Goal: Complete application form

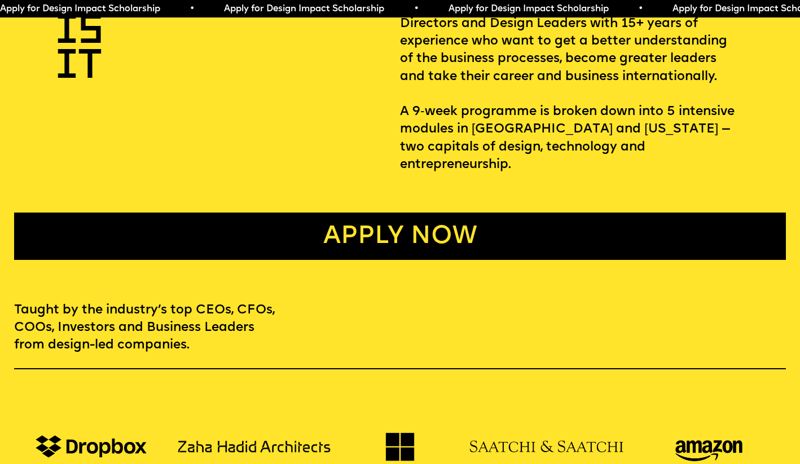
scroll to position [510, 0]
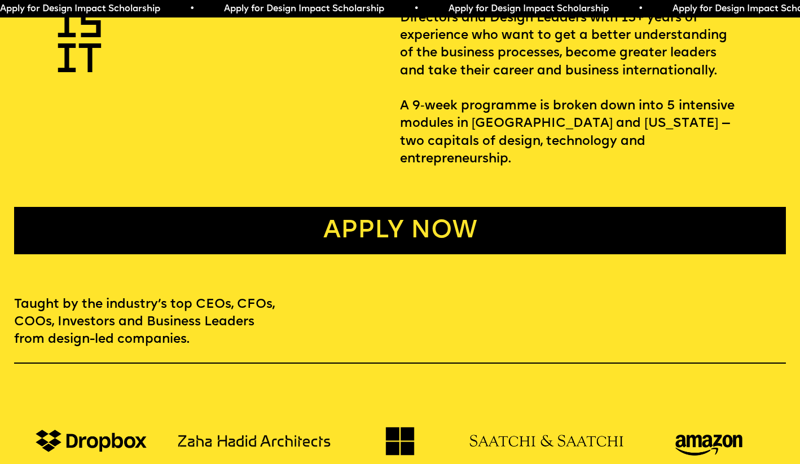
click at [448, 207] on link "Apply now" at bounding box center [400, 230] width 772 height 47
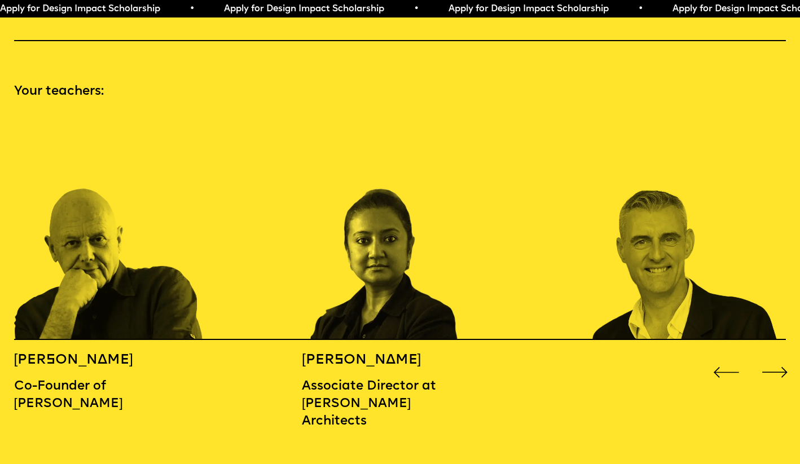
scroll to position [1145, 0]
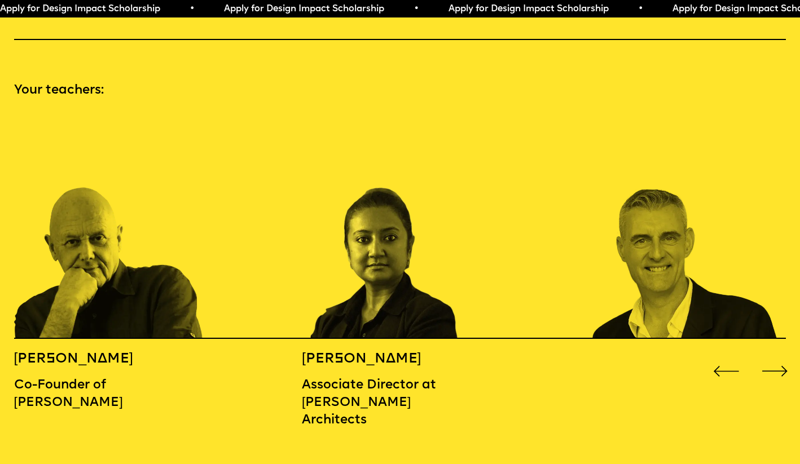
click at [779, 355] on div "Next slide" at bounding box center [774, 371] width 32 height 32
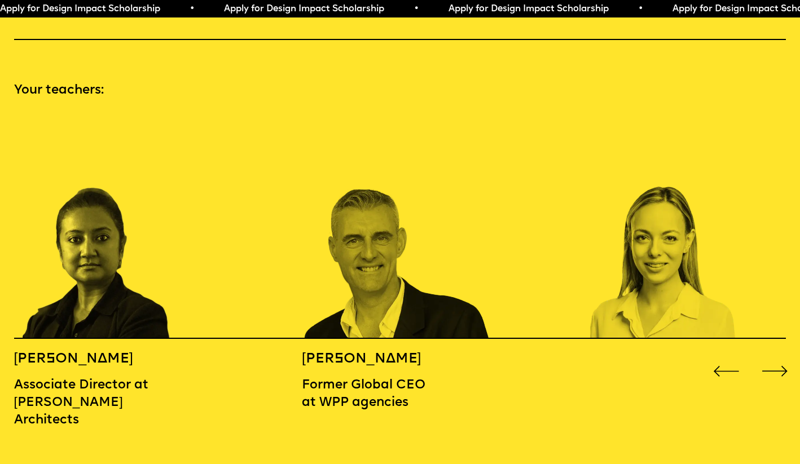
click at [779, 355] on div "Next slide" at bounding box center [774, 371] width 32 height 32
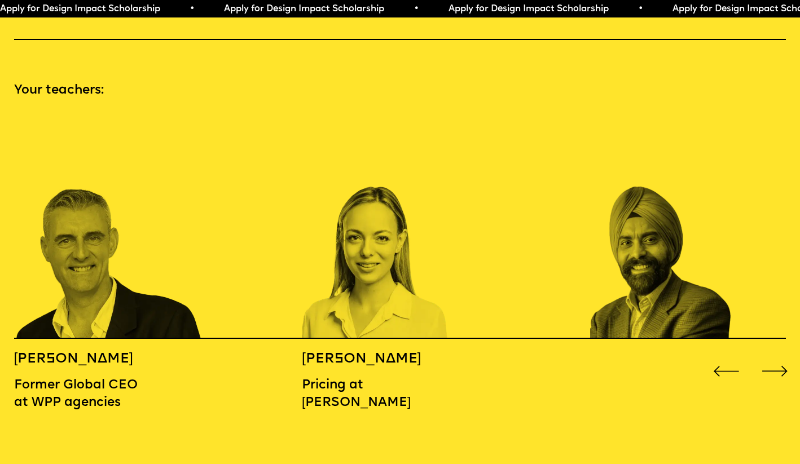
click at [779, 355] on div "Next slide" at bounding box center [774, 371] width 32 height 32
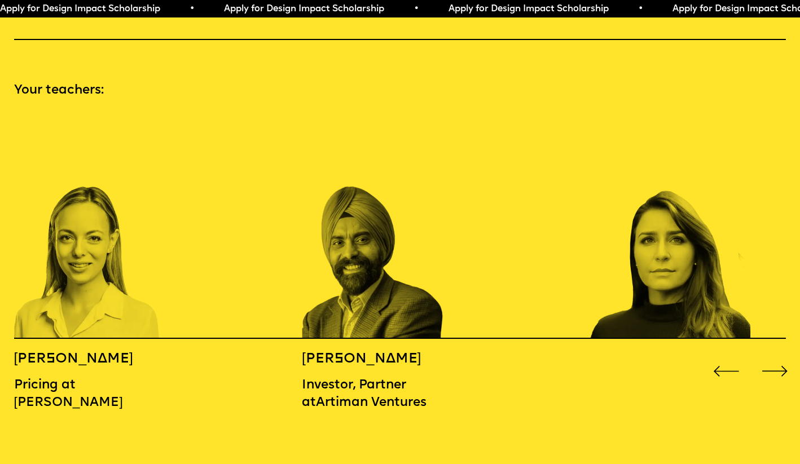
click at [779, 355] on div "Next slide" at bounding box center [774, 371] width 32 height 32
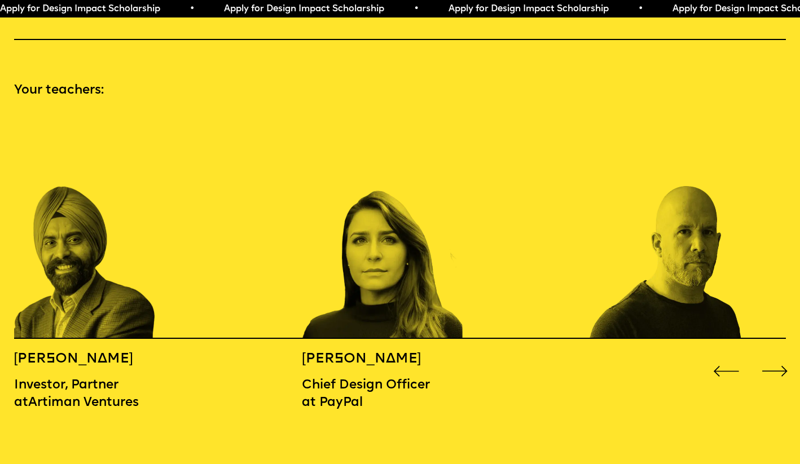
click at [779, 355] on div "Next slide" at bounding box center [774, 371] width 32 height 32
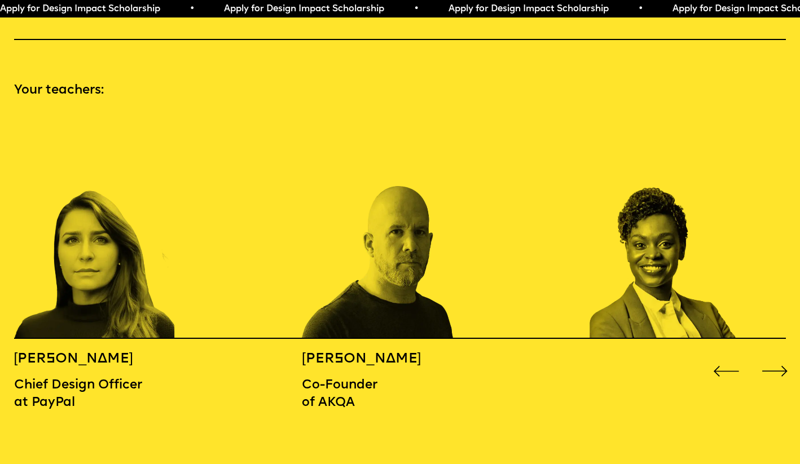
click at [779, 355] on div "Next slide" at bounding box center [774, 371] width 32 height 32
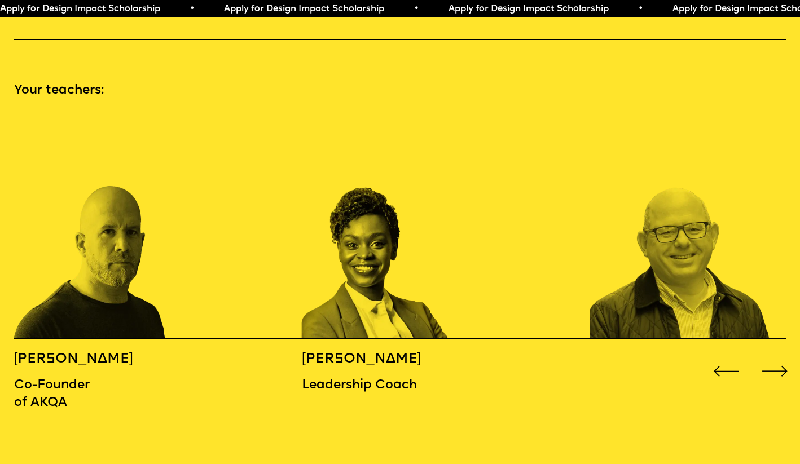
click at [779, 355] on div "Next slide" at bounding box center [774, 371] width 32 height 32
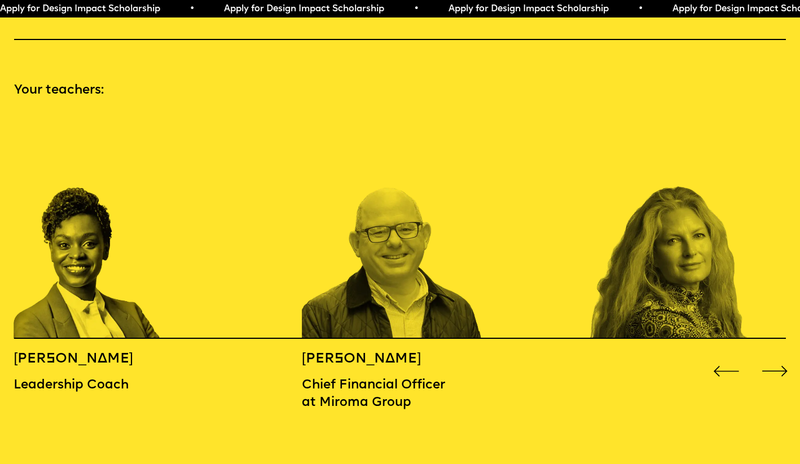
click at [779, 355] on div "Next slide" at bounding box center [774, 371] width 32 height 32
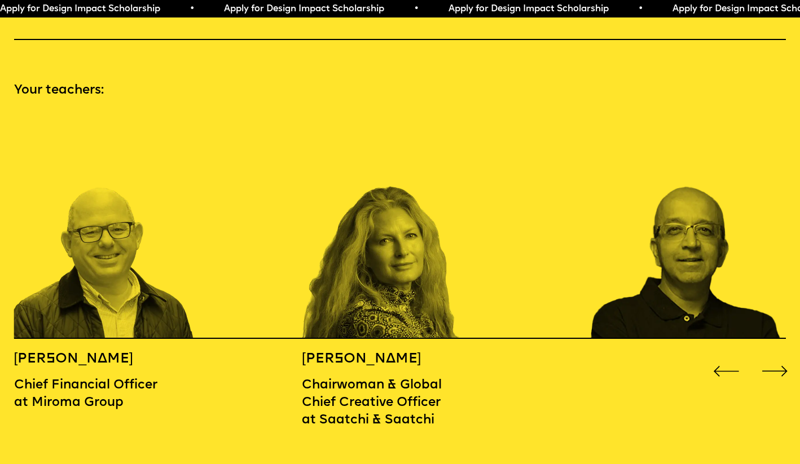
click at [779, 355] on div "Next slide" at bounding box center [774, 371] width 32 height 32
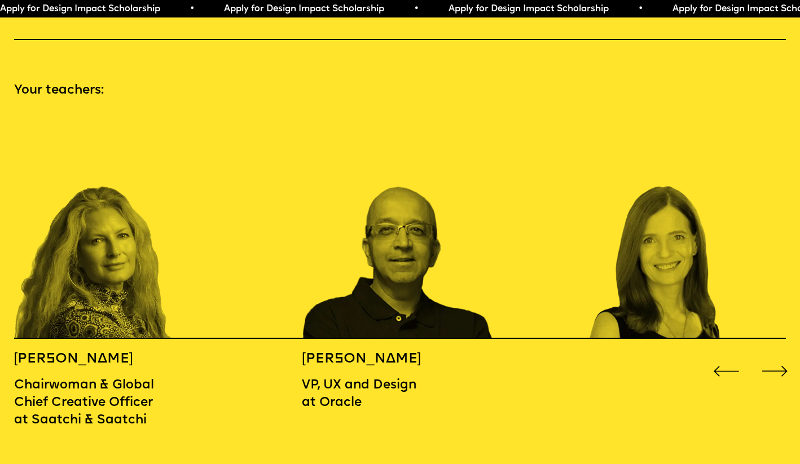
click at [778, 355] on div "Next slide" at bounding box center [774, 371] width 32 height 32
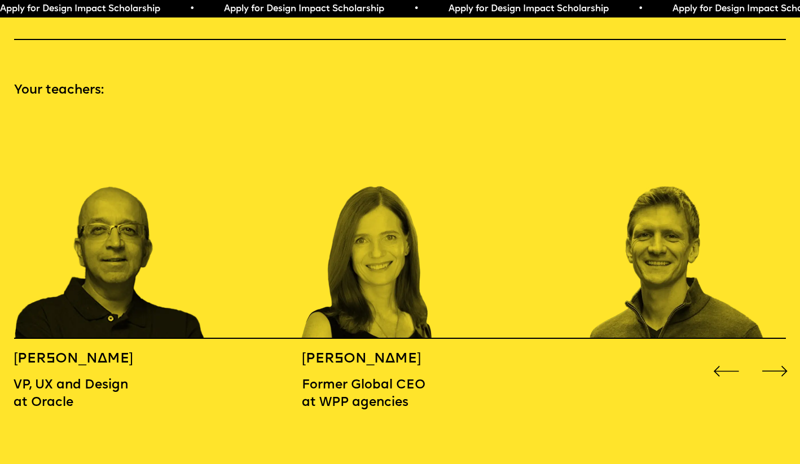
click at [775, 355] on div "Next slide" at bounding box center [774, 371] width 32 height 32
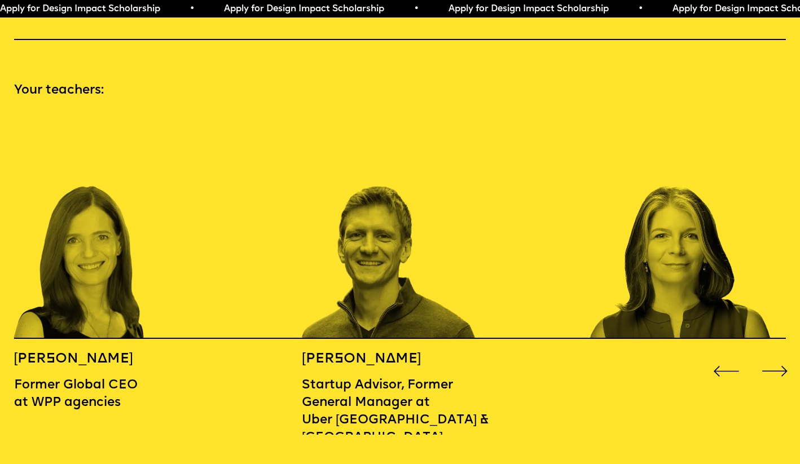
click at [775, 355] on div "Next slide" at bounding box center [774, 371] width 32 height 32
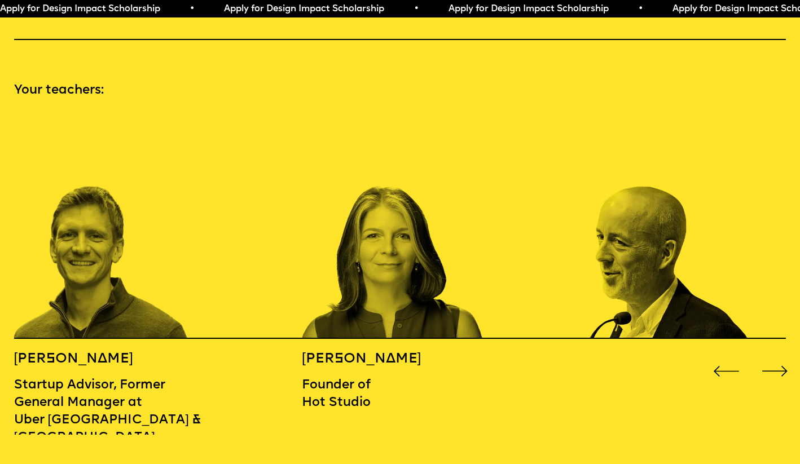
click at [775, 355] on div "Next slide" at bounding box center [774, 371] width 32 height 32
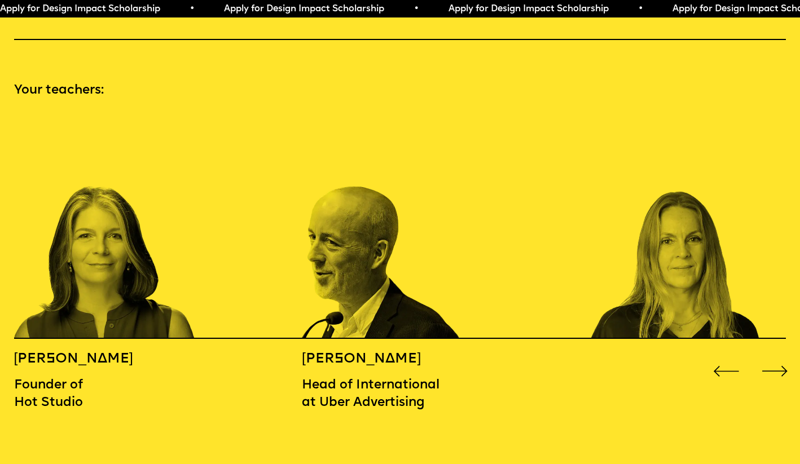
click at [775, 355] on div "Next slide" at bounding box center [774, 371] width 32 height 32
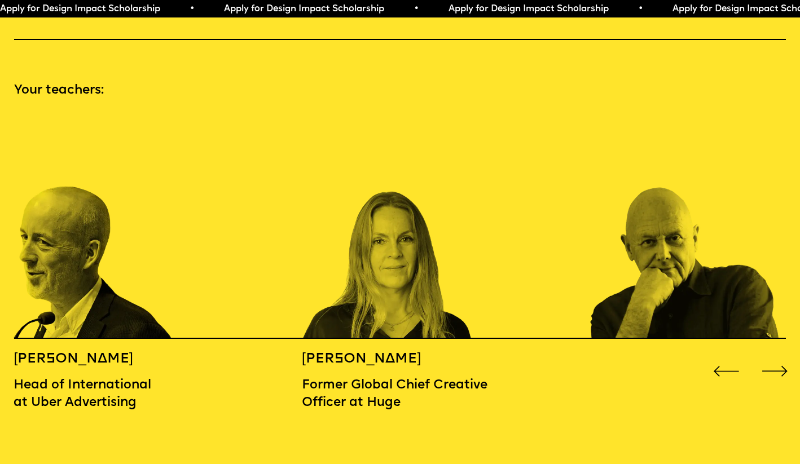
click at [775, 355] on div "Next slide" at bounding box center [774, 371] width 32 height 32
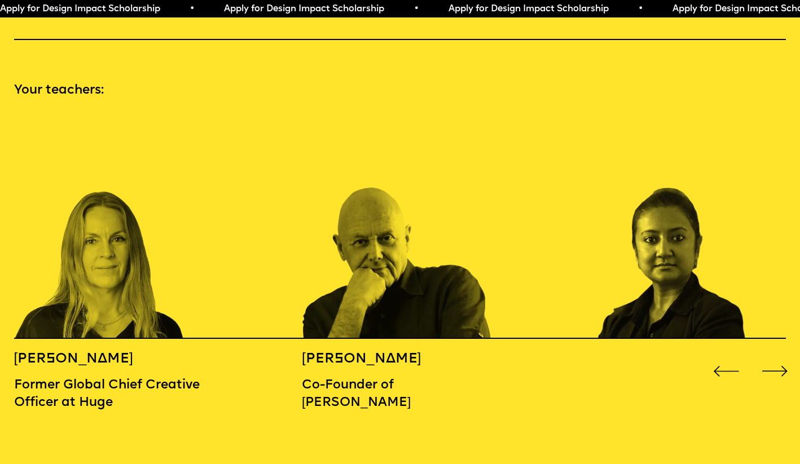
click at [775, 355] on div "Next slide" at bounding box center [774, 371] width 32 height 32
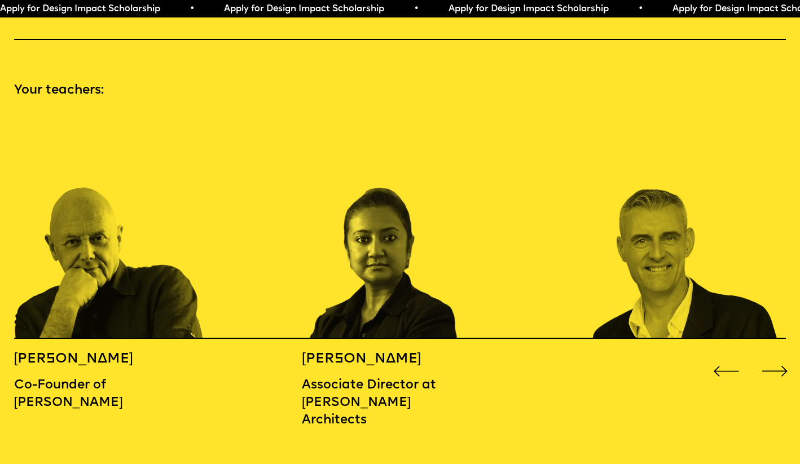
click at [775, 355] on div "Next slide" at bounding box center [774, 371] width 32 height 32
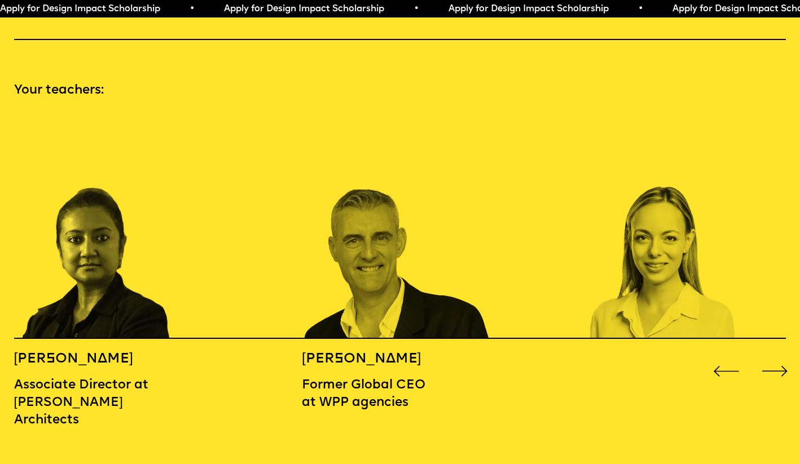
click at [775, 355] on div "Next slide" at bounding box center [774, 371] width 32 height 32
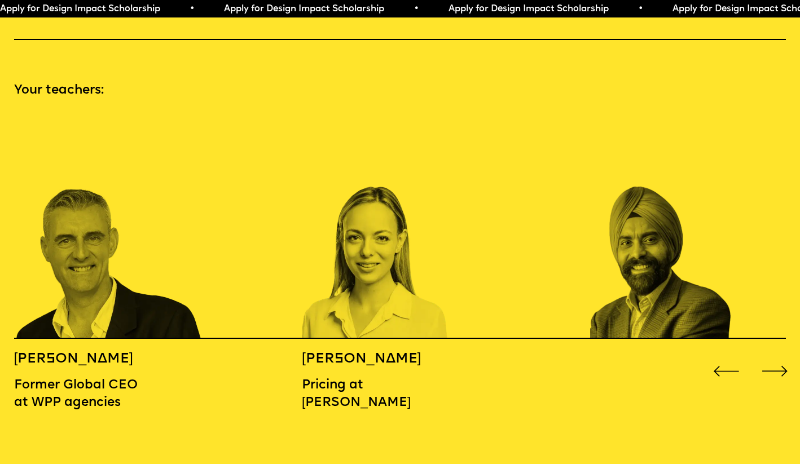
click at [775, 355] on div "Next slide" at bounding box center [774, 371] width 32 height 32
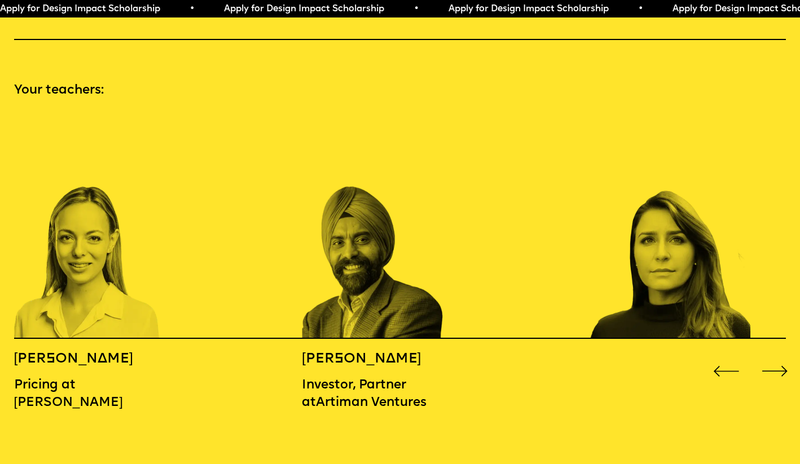
click at [775, 355] on div "Next slide" at bounding box center [774, 371] width 32 height 32
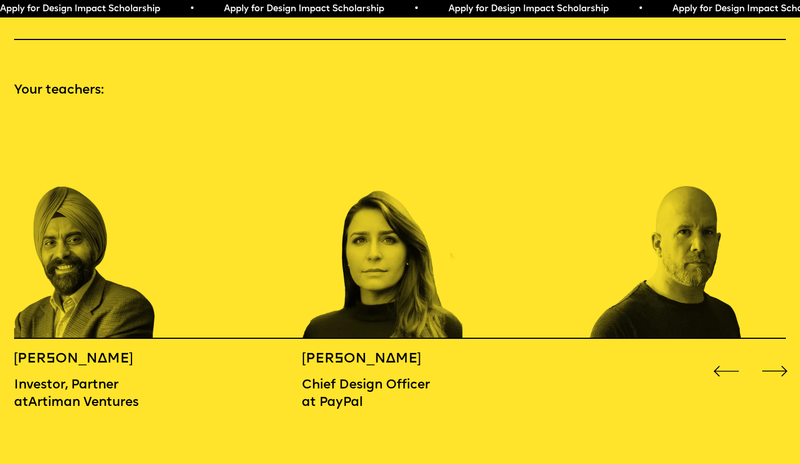
click at [775, 355] on div "Next slide" at bounding box center [774, 371] width 32 height 32
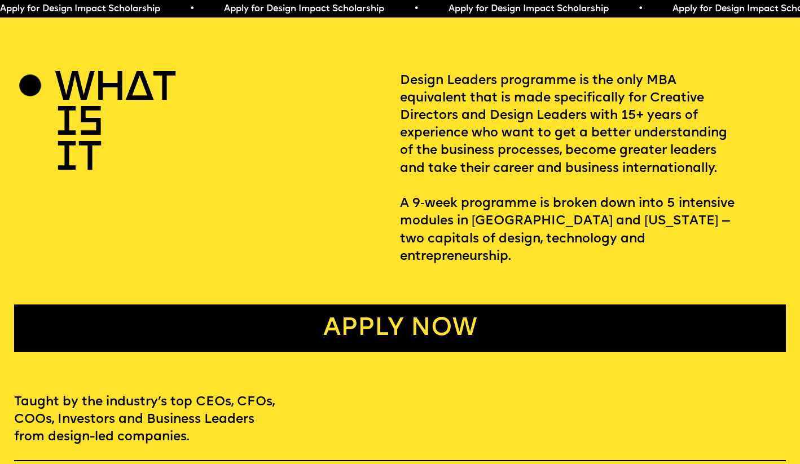
scroll to position [0, 0]
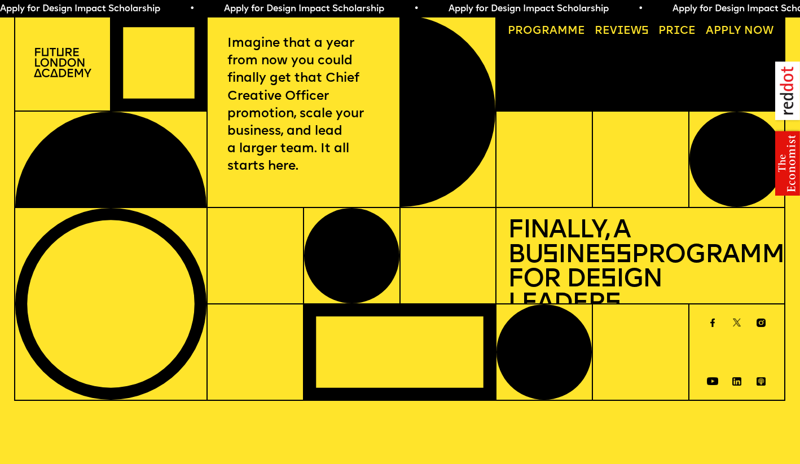
click at [677, 30] on link "Price" at bounding box center [677, 31] width 48 height 22
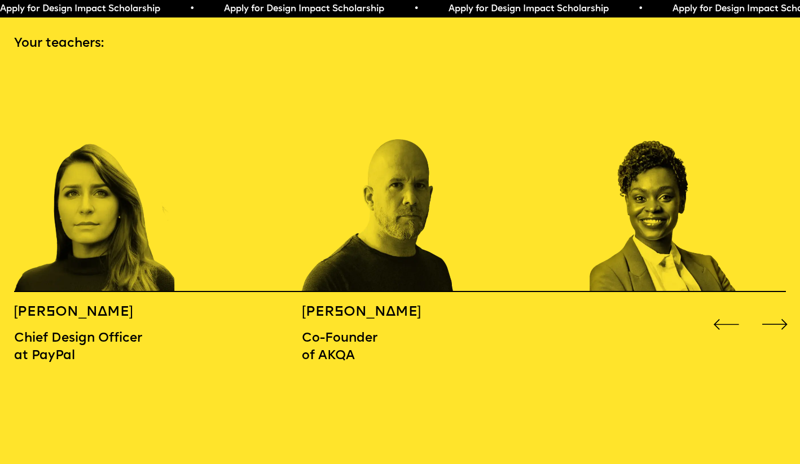
scroll to position [1200, 0]
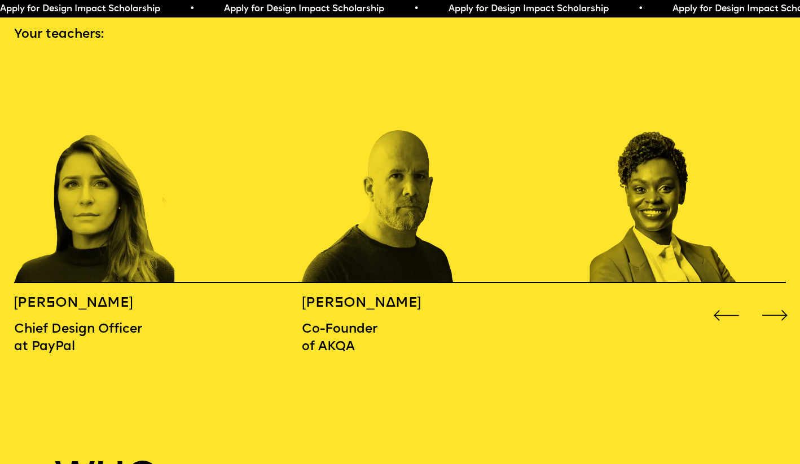
click at [777, 299] on div "Next slide" at bounding box center [774, 315] width 32 height 32
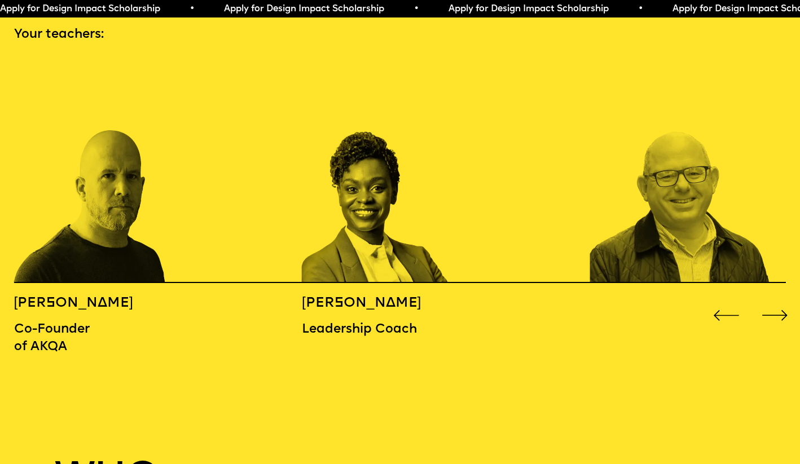
click at [777, 299] on div "Next slide" at bounding box center [774, 315] width 32 height 32
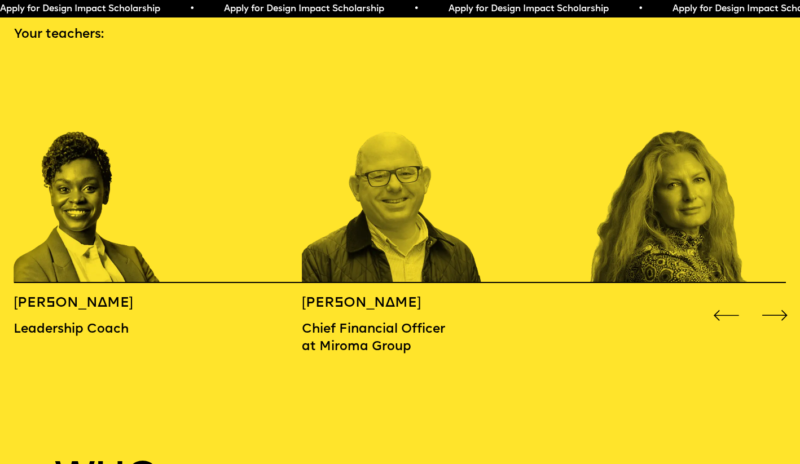
click at [777, 299] on div "Next slide" at bounding box center [774, 315] width 32 height 32
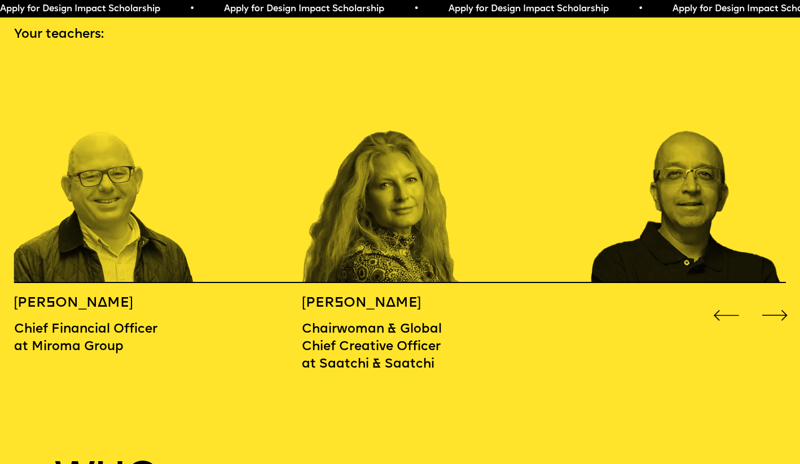
click at [777, 299] on div "Next slide" at bounding box center [774, 315] width 32 height 32
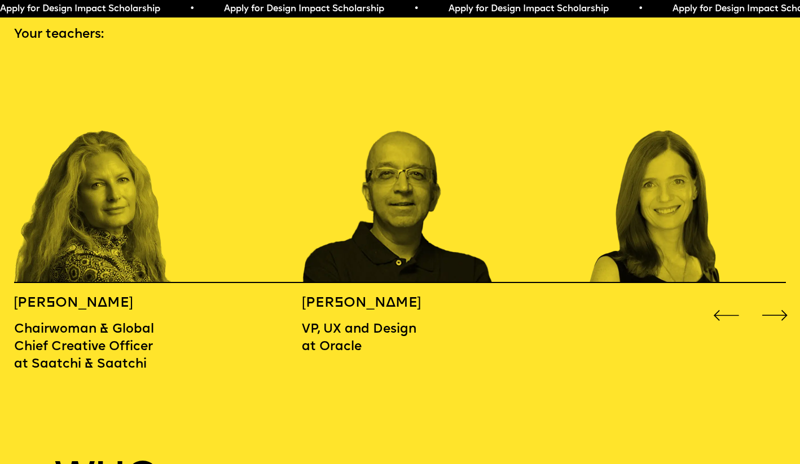
click at [776, 299] on div "Next slide" at bounding box center [774, 315] width 32 height 32
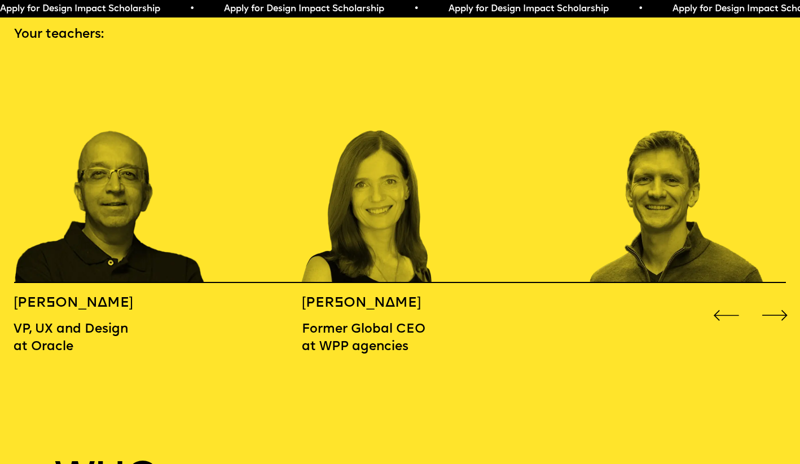
click at [776, 299] on div "Next slide" at bounding box center [774, 315] width 32 height 32
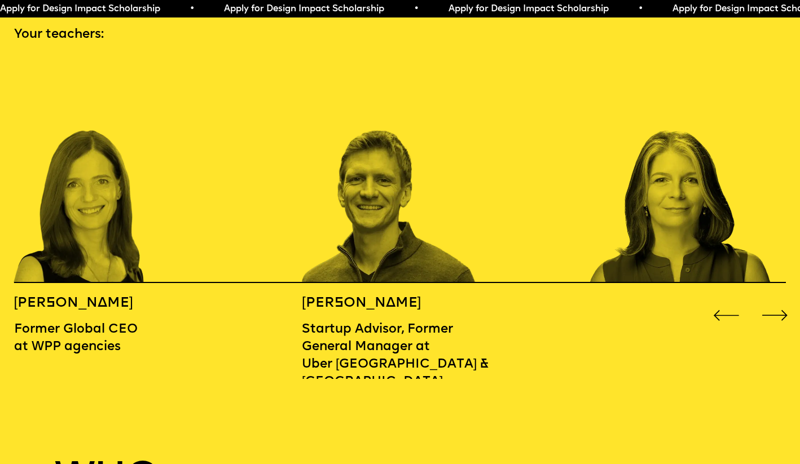
click at [776, 299] on div "Next slide" at bounding box center [774, 315] width 32 height 32
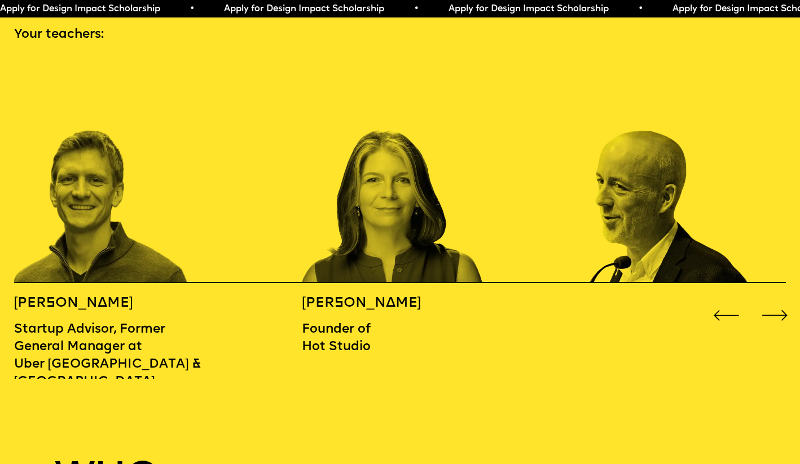
click at [776, 299] on div "Next slide" at bounding box center [774, 315] width 32 height 32
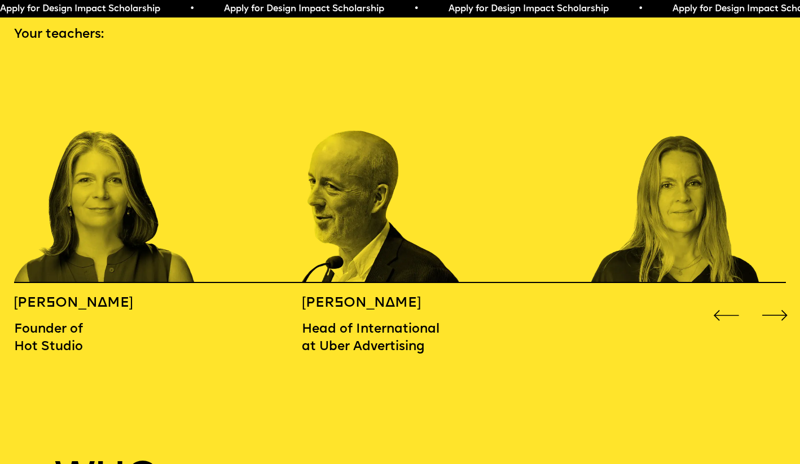
click at [776, 299] on div "Next slide" at bounding box center [774, 315] width 32 height 32
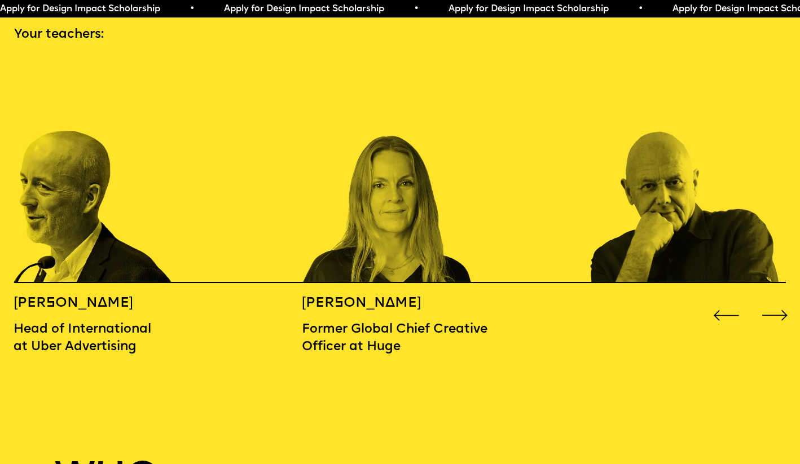
click at [776, 299] on div "Next slide" at bounding box center [774, 315] width 32 height 32
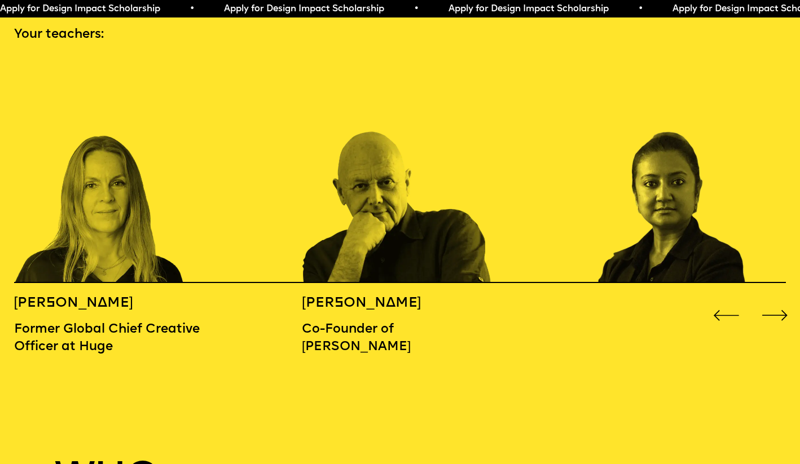
click at [776, 299] on div "Next slide" at bounding box center [774, 315] width 32 height 32
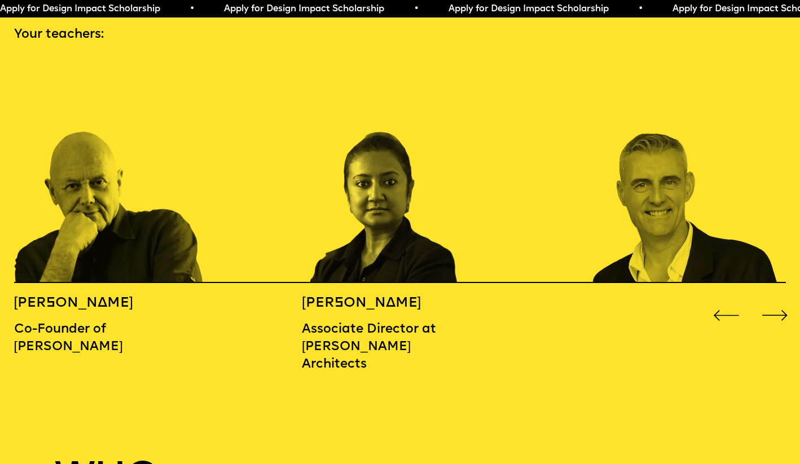
click at [776, 299] on div "Next slide" at bounding box center [774, 315] width 32 height 32
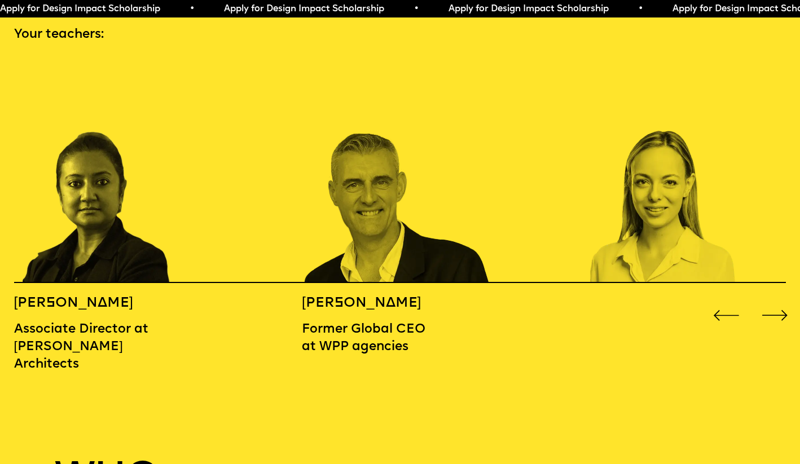
click at [776, 299] on div "Next slide" at bounding box center [774, 315] width 32 height 32
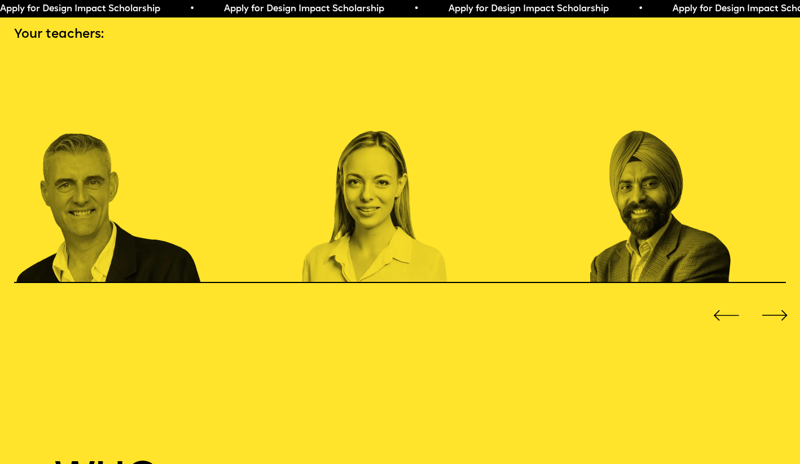
click at [776, 299] on div "Next slide" at bounding box center [774, 315] width 32 height 32
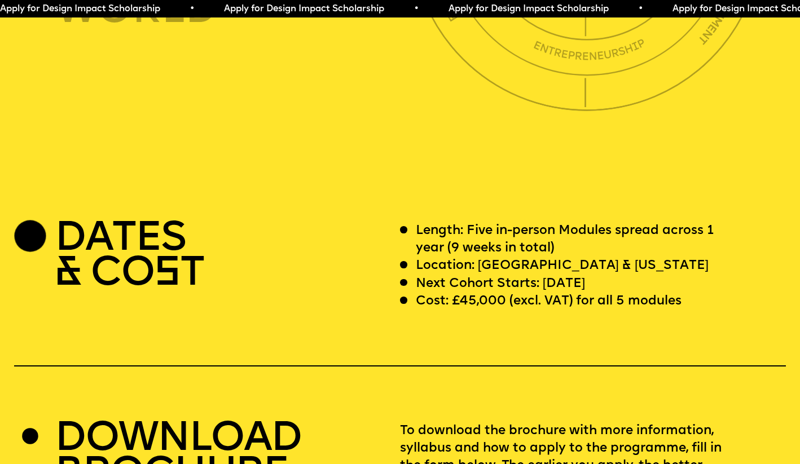
scroll to position [3163, 0]
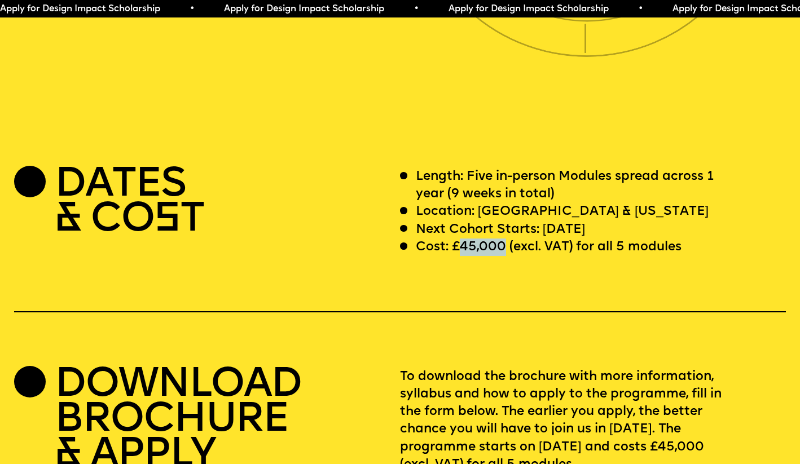
drag, startPoint x: 500, startPoint y: 229, endPoint x: 460, endPoint y: 229, distance: 39.5
click at [460, 239] on p "Cost: £45,000 (excl. VAT) for all 5 modules" at bounding box center [549, 247] width 266 height 17
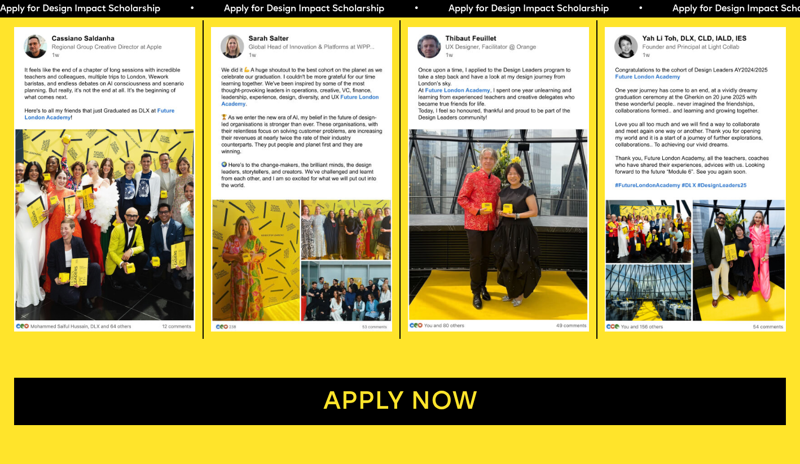
scroll to position [2288, 0]
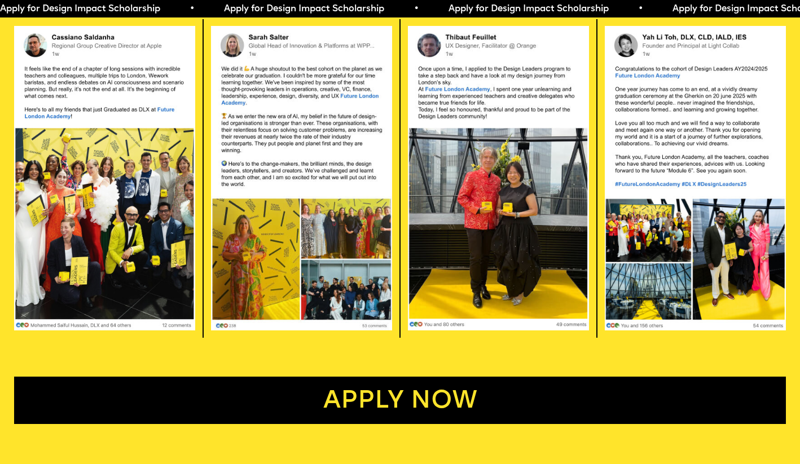
click at [673, 183] on img at bounding box center [694, 179] width 181 height 306
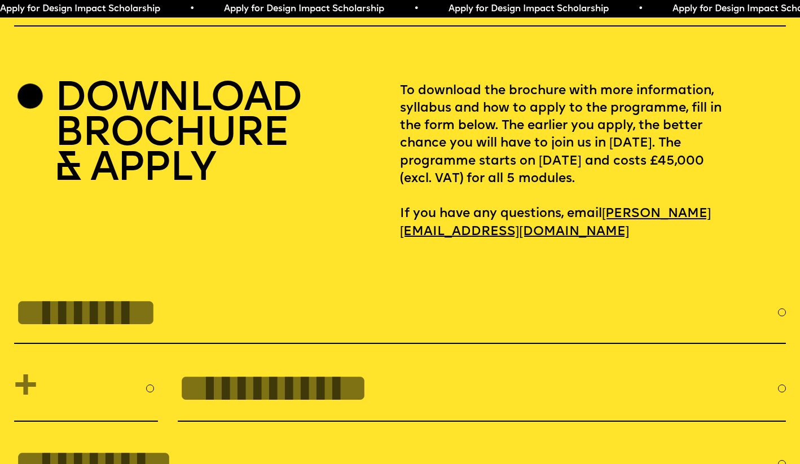
scroll to position [3486, 0]
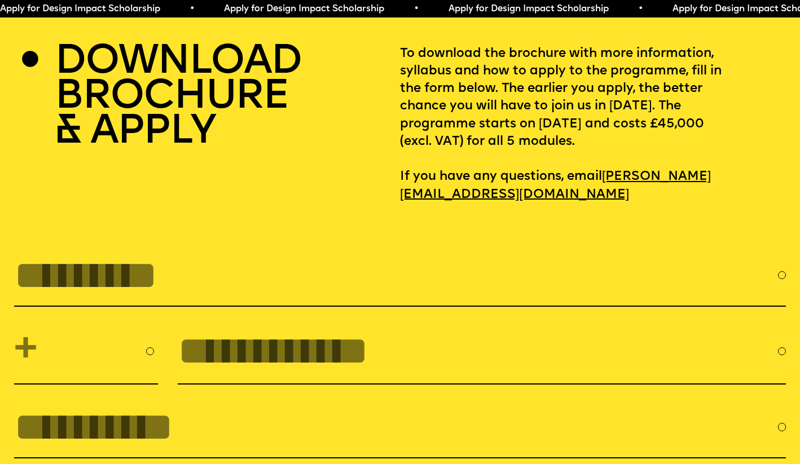
click at [227, 342] on input "tel" at bounding box center [478, 351] width 600 height 45
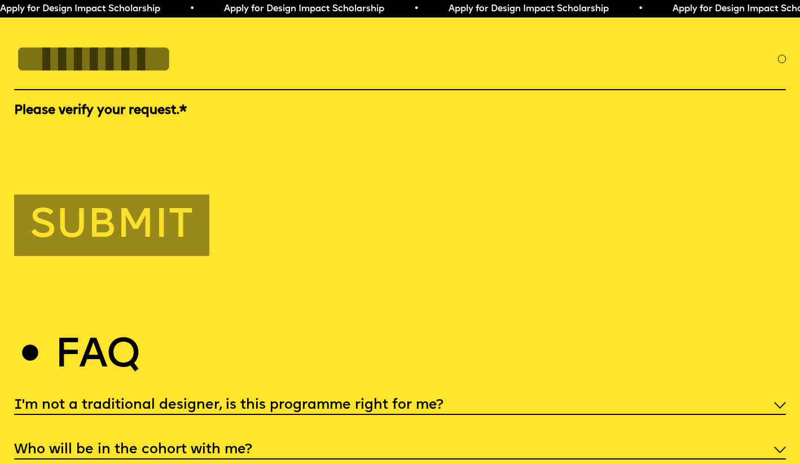
scroll to position [3965, 0]
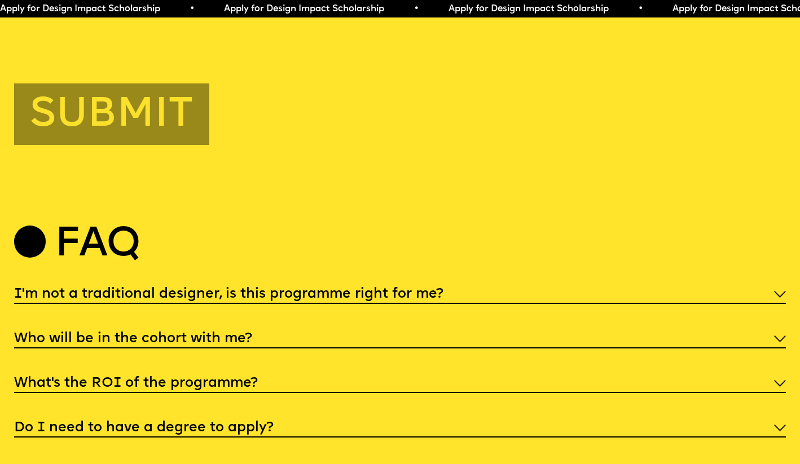
click at [251, 328] on div "Who will be in the cohort with me?" at bounding box center [400, 338] width 772 height 21
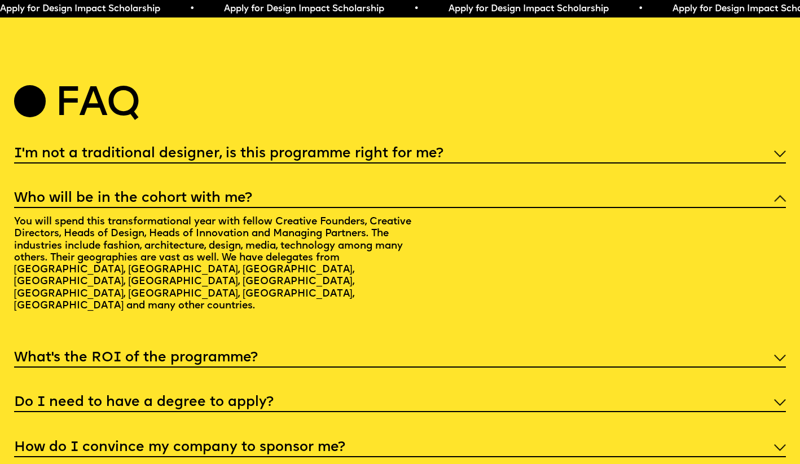
scroll to position [4135, 0]
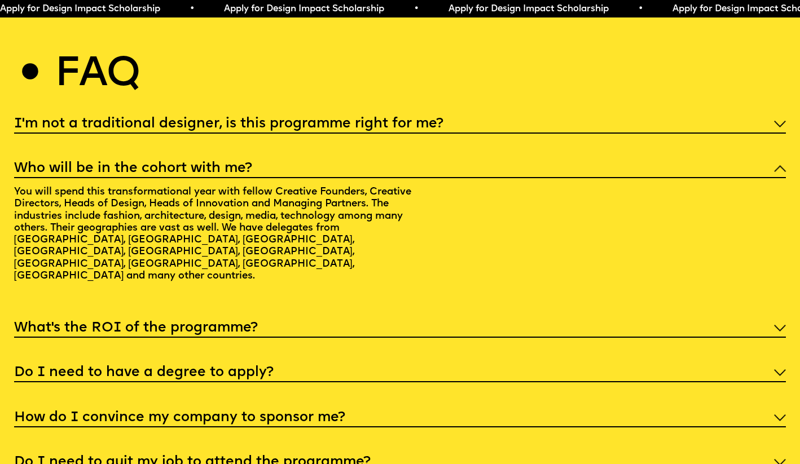
click at [250, 323] on h5 "What’s the ROI of the programme?" at bounding box center [136, 328] width 244 height 11
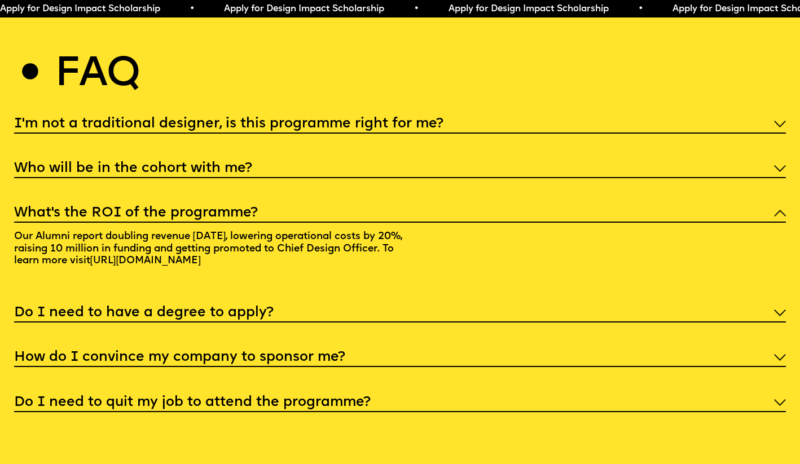
click at [206, 250] on link "https://alumni.futurelondonacademy.co.uk" at bounding box center [146, 260] width 122 height 21
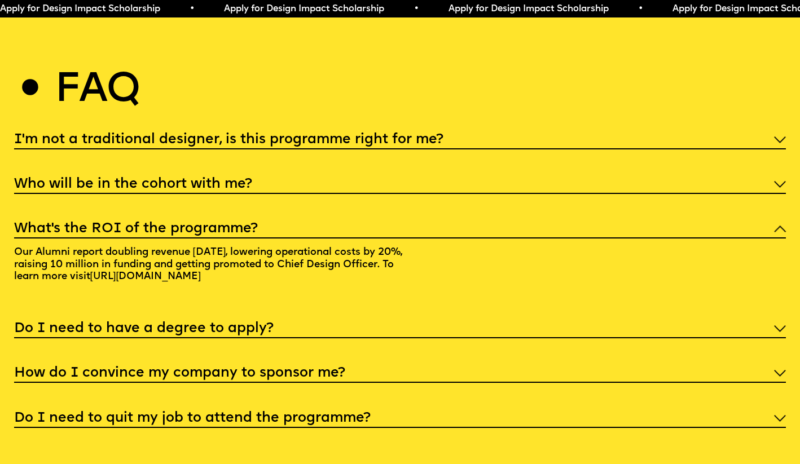
scroll to position [4112, 0]
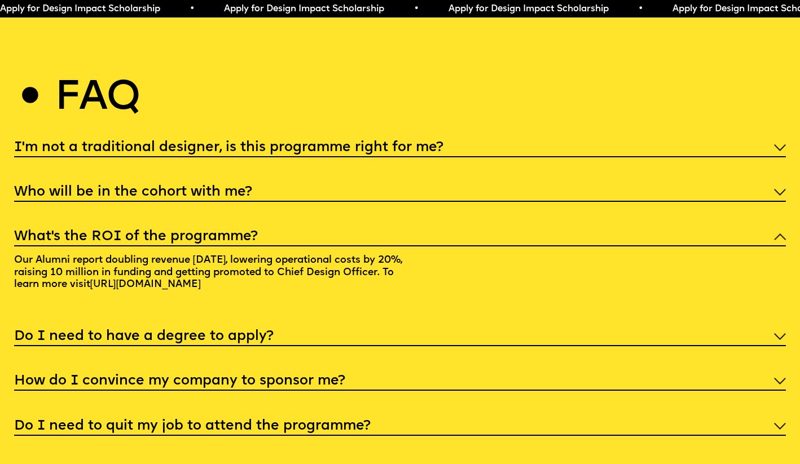
click at [431, 325] on div "Do I need to have a degree to apply?" at bounding box center [400, 335] width 772 height 21
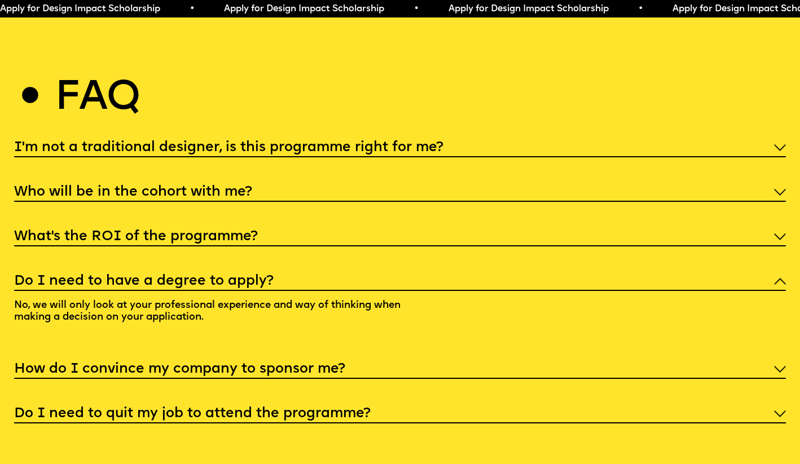
click at [412, 358] on div "How do I convince my company to sponsor me?" at bounding box center [400, 368] width 772 height 21
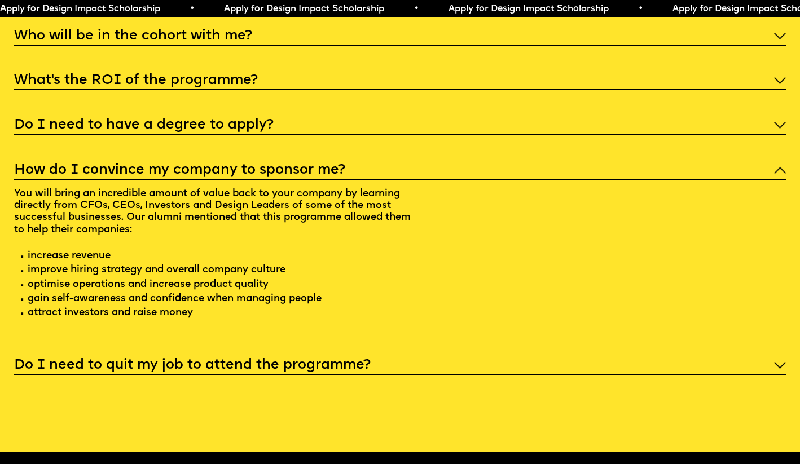
scroll to position [4277, 0]
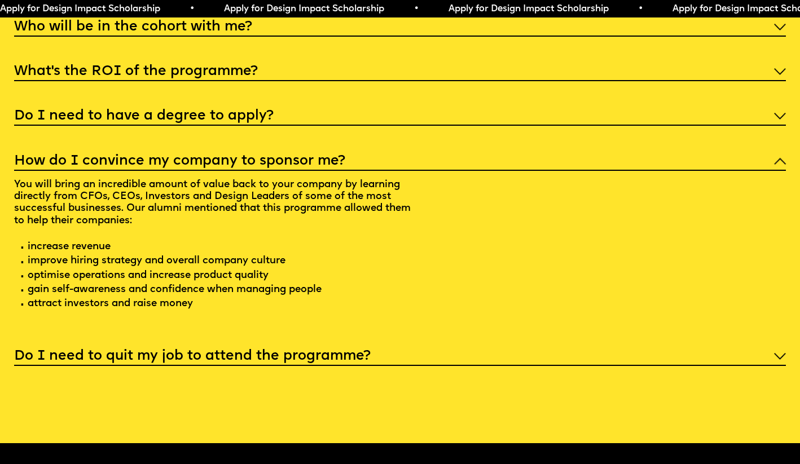
click at [416, 345] on div "Do I need to quit my job to attend the programme?" at bounding box center [400, 355] width 772 height 21
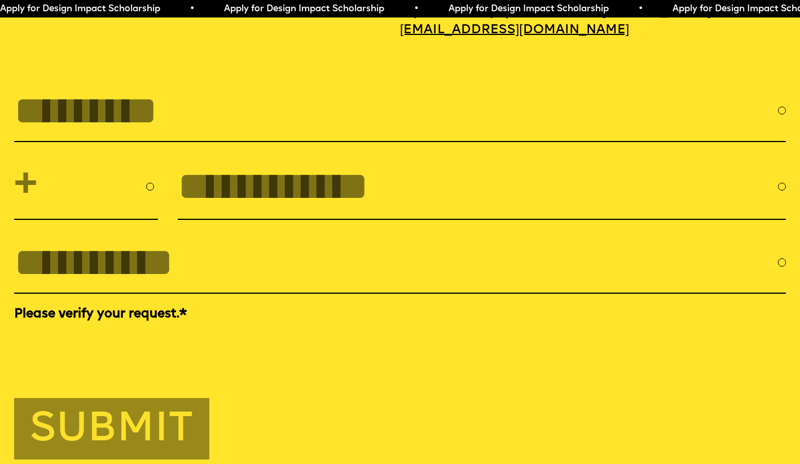
scroll to position [3716, 0]
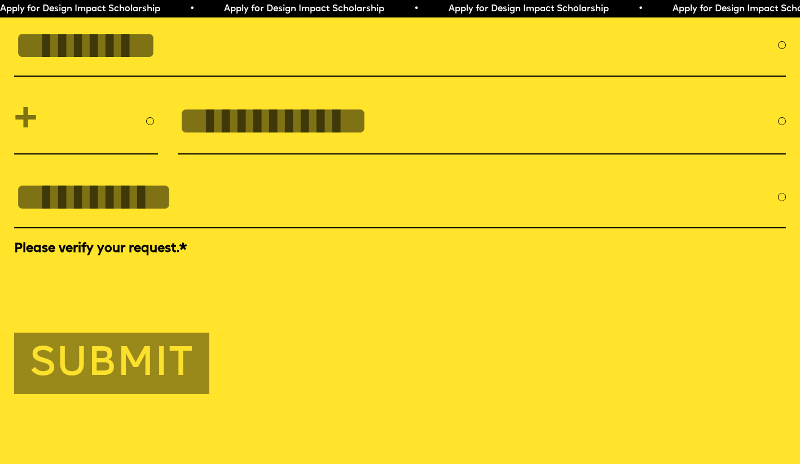
click at [130, 373] on button "Submit" at bounding box center [112, 363] width 196 height 61
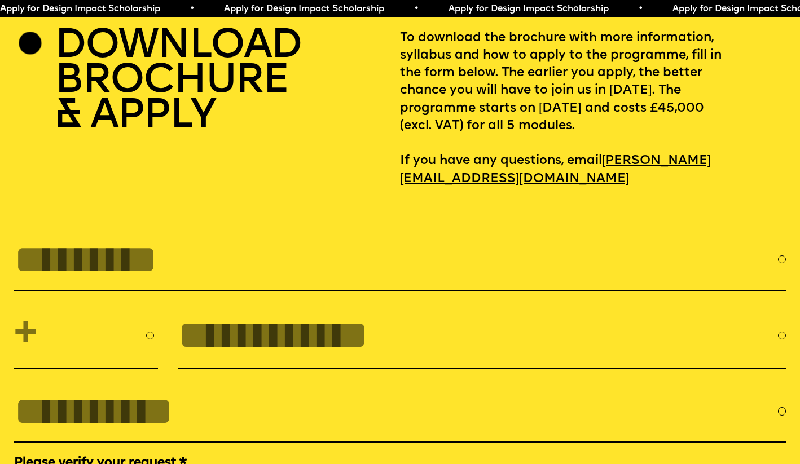
scroll to position [3622, 0]
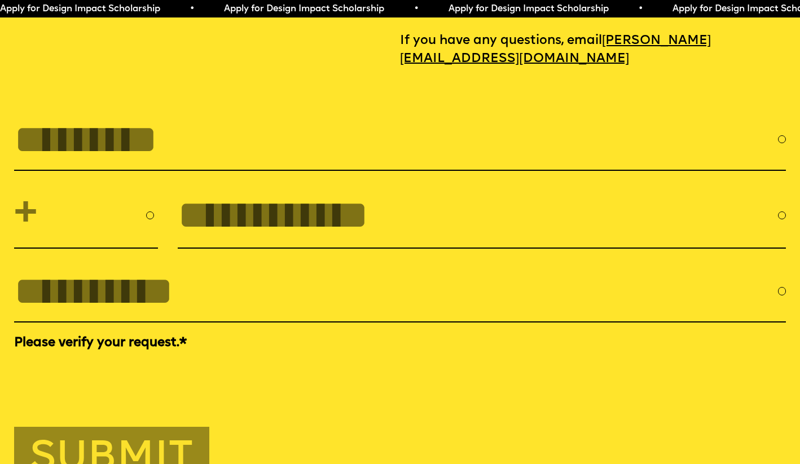
click at [162, 125] on input "FULL NAME" at bounding box center [396, 139] width 764 height 45
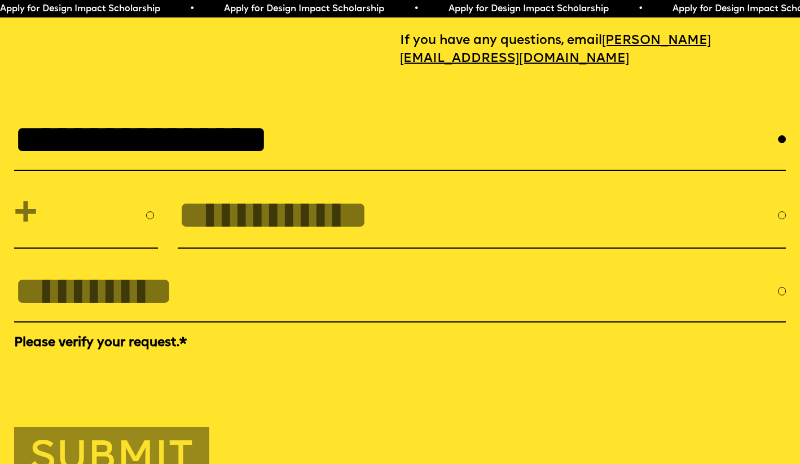
type input "**********"
click at [94, 285] on input "EMAIL *" at bounding box center [396, 291] width 764 height 45
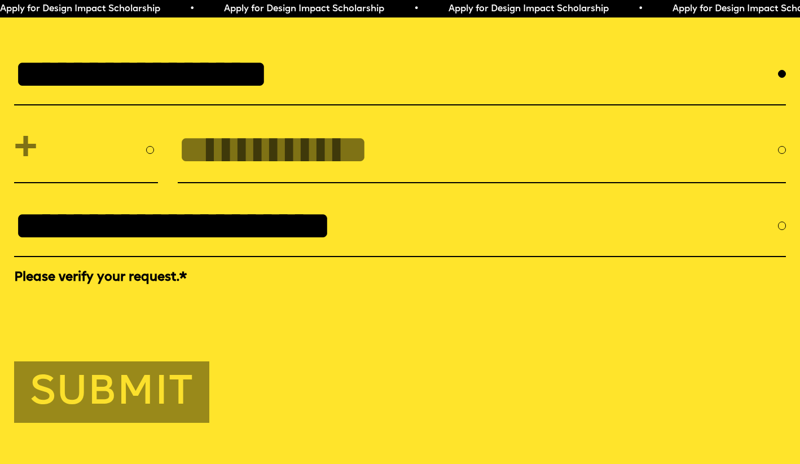
scroll to position [3725, 0]
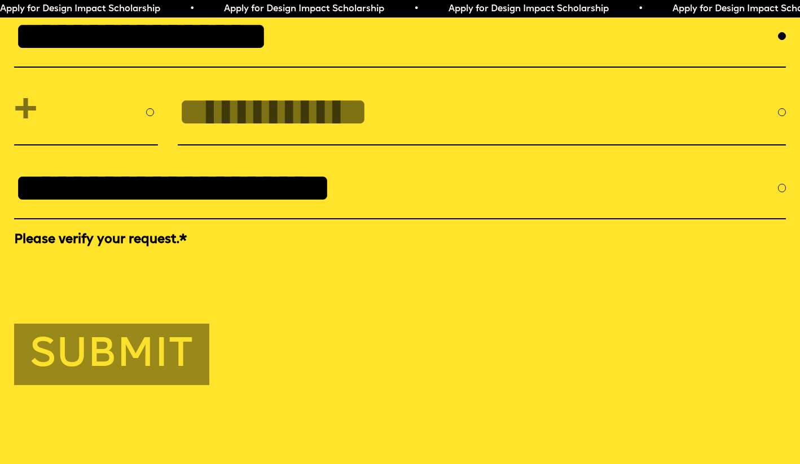
type input "**********"
click at [107, 348] on button "Submit" at bounding box center [112, 354] width 196 height 61
click at [65, 93] on select "**********" at bounding box center [86, 111] width 144 height 49
select select "***"
click at [193, 93] on input "tel" at bounding box center [478, 112] width 600 height 45
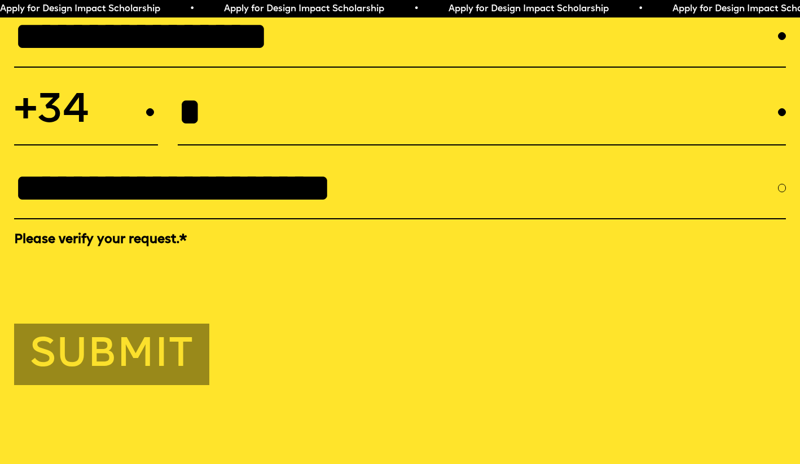
type input "*"
click at [142, 349] on button "Submit" at bounding box center [112, 354] width 196 height 61
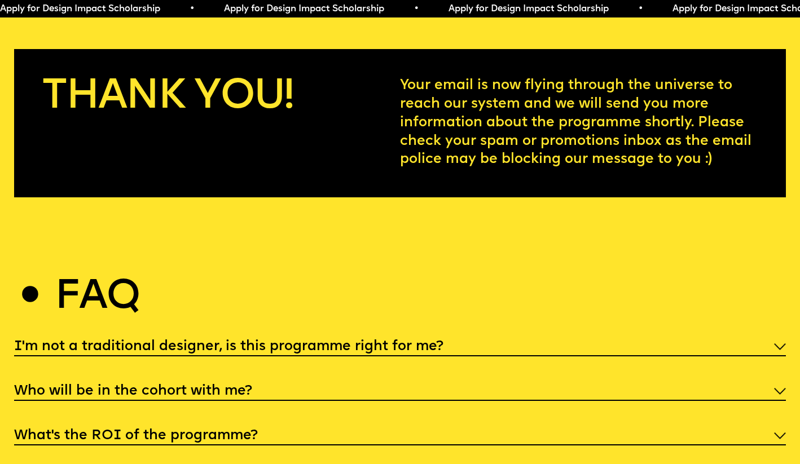
scroll to position [3681, 0]
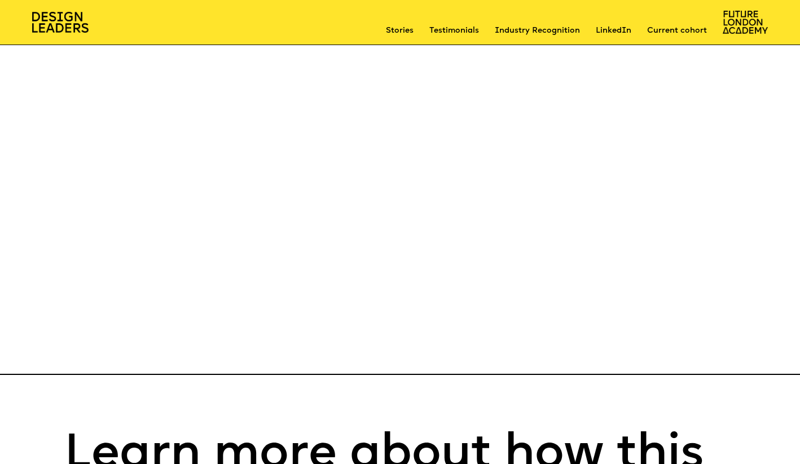
scroll to position [8239, 0]
